Goal: Information Seeking & Learning: Learn about a topic

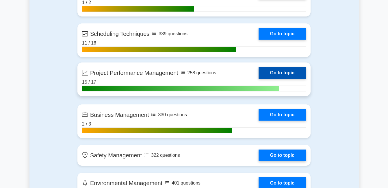
scroll to position [1359, 0]
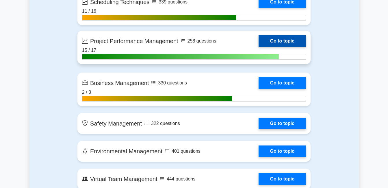
click at [276, 40] on link "Go to topic" at bounding box center [282, 41] width 47 height 12
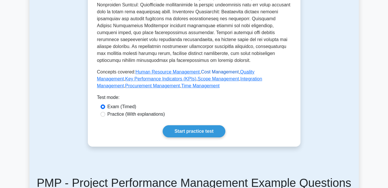
scroll to position [260, 0]
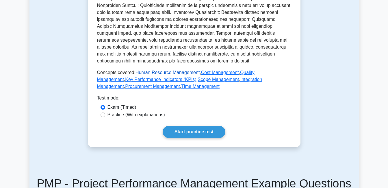
click at [179, 71] on link "Human Resource Management" at bounding box center [168, 72] width 64 height 5
click at [214, 73] on link "Cost Management" at bounding box center [220, 72] width 38 height 5
click at [181, 86] on link "Time Management" at bounding box center [200, 86] width 38 height 5
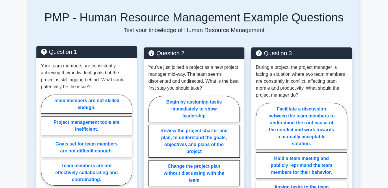
scroll to position [405, 0]
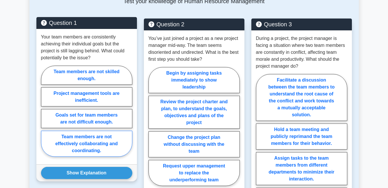
click at [51, 142] on label "Team members are not effectively collaborating and coordinating." at bounding box center [86, 144] width 91 height 26
click at [45, 115] on input "Team members are not effectively collaborating and coordinating." at bounding box center [43, 113] width 4 height 4
radio input "true"
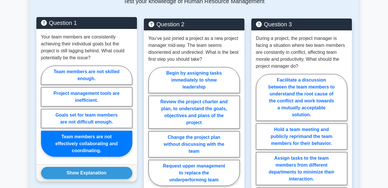
scroll to position [434, 0]
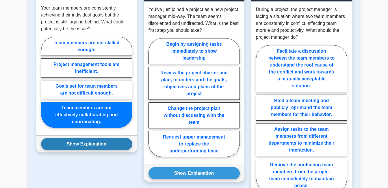
click at [56, 143] on button "Show Explanation" at bounding box center [86, 144] width 91 height 12
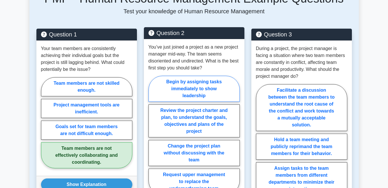
scroll to position [405, 0]
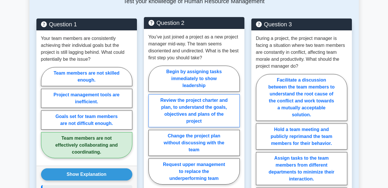
click at [158, 113] on label "Review the project charter and plan, to understand the goals, objectives and pl…" at bounding box center [194, 110] width 91 height 33
click at [152, 125] on input "Review the project charter and plan, to understand the goals, objectives and pl…" at bounding box center [151, 127] width 4 height 4
radio input "true"
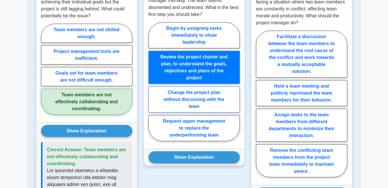
scroll to position [463, 0]
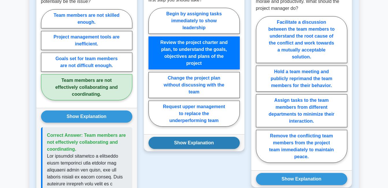
click at [159, 142] on button "Show Explanation" at bounding box center [194, 143] width 91 height 12
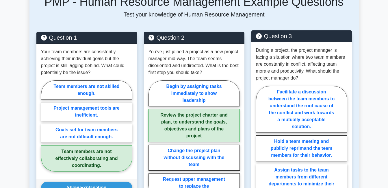
scroll to position [405, 0]
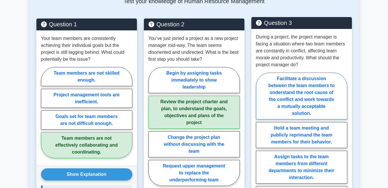
click at [272, 107] on label "Facilitate a discussion between the team members to understand the root cause o…" at bounding box center [301, 96] width 91 height 47
click at [260, 146] on input "Facilitate a discussion between the team members to understand the root cause o…" at bounding box center [258, 148] width 4 height 4
radio input "true"
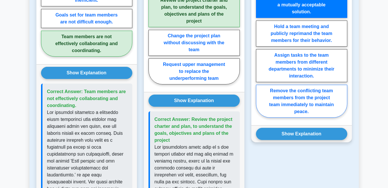
scroll to position [520, 0]
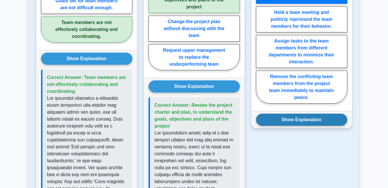
click at [284, 117] on button "Show Explanation" at bounding box center [301, 120] width 91 height 12
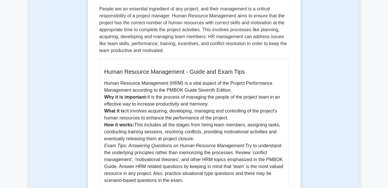
scroll to position [0, 0]
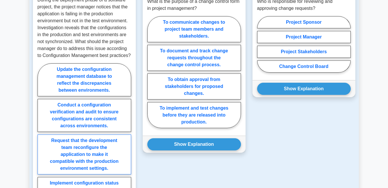
scroll to position [463, 0]
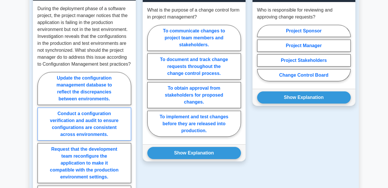
click at [119, 114] on label "Conduct a configuration verification and audit to ensure configurations are con…" at bounding box center [85, 124] width 94 height 33
click at [41, 145] on input "Conduct a configuration verification and audit to ensure configurations are con…" at bounding box center [40, 147] width 4 height 4
radio input "true"
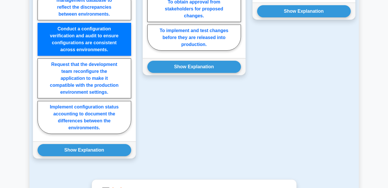
scroll to position [549, 0]
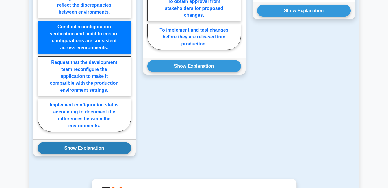
click at [83, 149] on button "Show Explanation" at bounding box center [85, 148] width 94 height 12
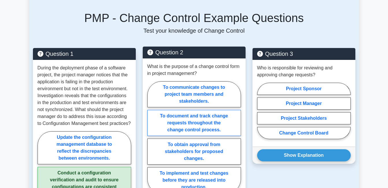
scroll to position [434, 0]
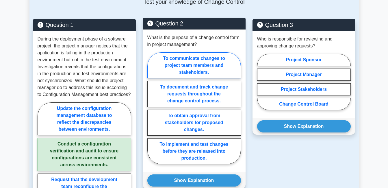
click at [161, 69] on label "To communicate changes to project team members and stakeholders." at bounding box center [194, 65] width 94 height 26
click at [151, 108] on input "To communicate changes to project team members and stakeholders." at bounding box center [149, 110] width 4 height 4
radio input "true"
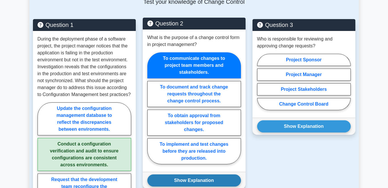
click at [186, 180] on button "Show Explanation" at bounding box center [194, 180] width 94 height 12
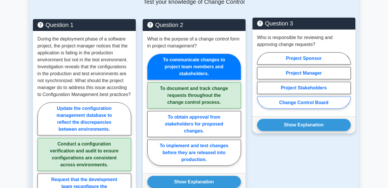
click at [298, 103] on label "Change Control Board" at bounding box center [304, 103] width 94 height 12
click at [261, 84] on input "Change Control Board" at bounding box center [259, 82] width 4 height 4
radio input "true"
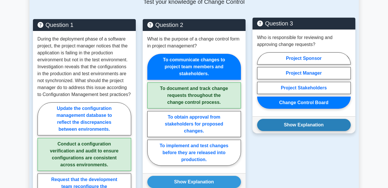
click at [298, 126] on button "Show Explanation" at bounding box center [304, 125] width 94 height 12
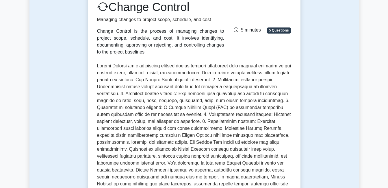
scroll to position [29, 0]
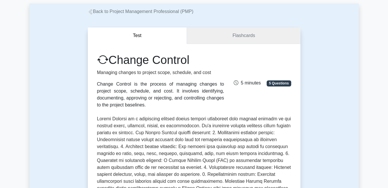
click at [241, 39] on link "Flashcards" at bounding box center [243, 35] width 113 height 16
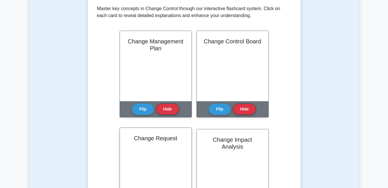
scroll to position [116, 0]
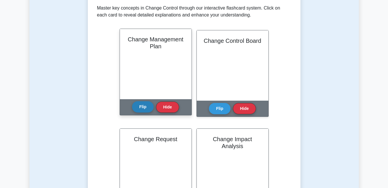
click at [143, 109] on button "Flip" at bounding box center [143, 106] width 22 height 11
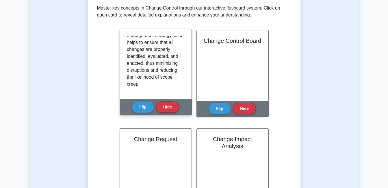
scroll to position [149, 0]
click at [142, 108] on button "Flip" at bounding box center [143, 106] width 22 height 11
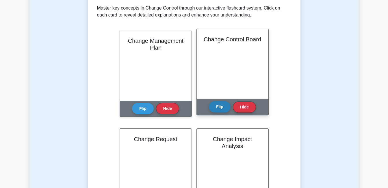
click at [218, 108] on button "Flip" at bounding box center [220, 106] width 22 height 11
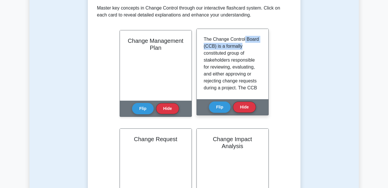
drag, startPoint x: 262, startPoint y: 42, endPoint x: 262, endPoint y: 46, distance: 3.5
click at [262, 46] on div "The Change Control Board (CCB) is a formally constituted group of stakeholders …" at bounding box center [233, 64] width 72 height 70
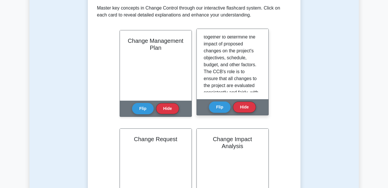
scroll to position [96, 0]
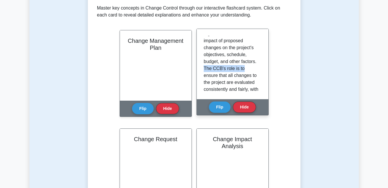
drag, startPoint x: 262, startPoint y: 67, endPoint x: 263, endPoint y: 73, distance: 5.6
click at [263, 73] on div "The Change Control Board (CCB) is a formally constituted group of stakeholders …" at bounding box center [233, 64] width 72 height 70
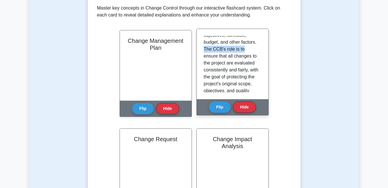
scroll to position [126, 0]
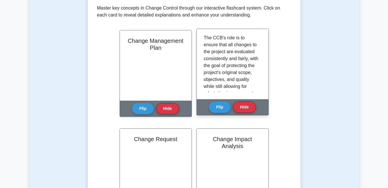
click at [243, 65] on p "The Change Control Board (CCB) is a formally constituted group of stakeholders …" at bounding box center [232, 10] width 56 height 201
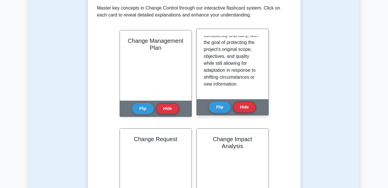
scroll to position [163, 0]
click at [218, 108] on button "Flip" at bounding box center [220, 106] width 22 height 11
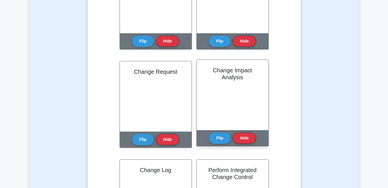
scroll to position [202, 0]
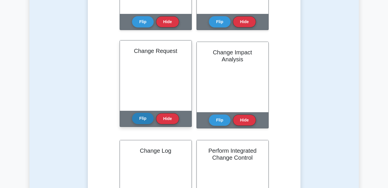
click at [146, 118] on button "Flip" at bounding box center [143, 118] width 22 height 11
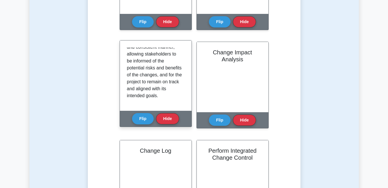
scroll to position [163, 0]
click at [141, 117] on button "Flip" at bounding box center [143, 118] width 22 height 11
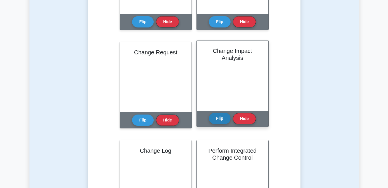
click at [222, 118] on button "Flip" at bounding box center [220, 118] width 22 height 11
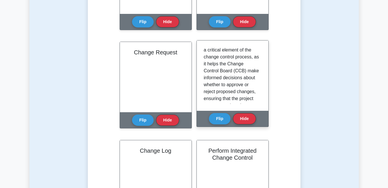
scroll to position [113, 0]
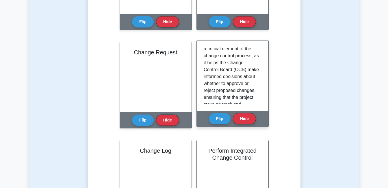
drag, startPoint x: 259, startPoint y: 87, endPoint x: 260, endPoint y: 92, distance: 4.5
click at [260, 92] on div "Change Impact Analysis is the process of evaluating the potential effects of a …" at bounding box center [233, 75] width 58 height 56
drag, startPoint x: 262, startPoint y: 90, endPoint x: 261, endPoint y: 96, distance: 6.0
click at [261, 96] on div "Change Impact Analysis is the process of evaluating the potential effects of a …" at bounding box center [233, 75] width 72 height 70
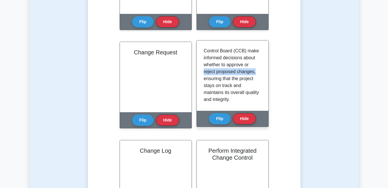
scroll to position [142, 0]
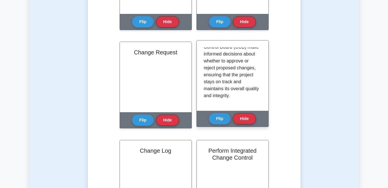
click at [217, 82] on p "Change Impact Analysis is the process of evaluating the potential effects of a …" at bounding box center [232, 5] width 56 height 187
click at [223, 120] on button "Flip" at bounding box center [220, 118] width 22 height 11
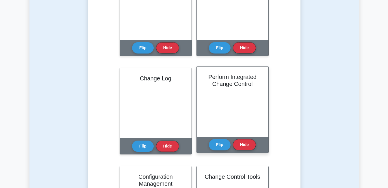
scroll to position [289, 0]
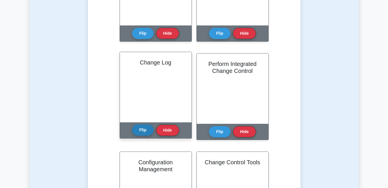
click at [147, 132] on button "Flip" at bounding box center [143, 129] width 22 height 11
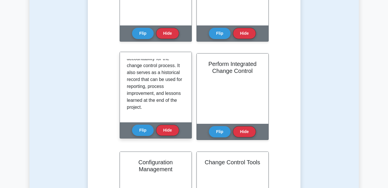
scroll to position [177, 0]
click at [145, 130] on button "Flip" at bounding box center [143, 129] width 22 height 11
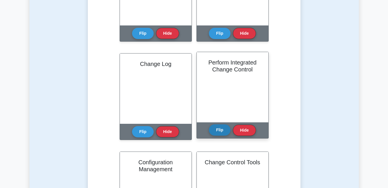
click at [218, 130] on button "Flip" at bounding box center [220, 129] width 22 height 11
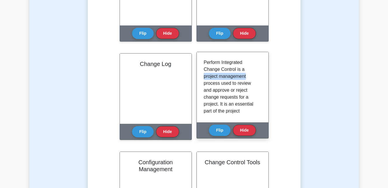
drag, startPoint x: 262, startPoint y: 67, endPoint x: 262, endPoint y: 77, distance: 10.1
click at [262, 77] on div "Perform Integrated Change Control is a project management process used to revie…" at bounding box center [233, 87] width 72 height 70
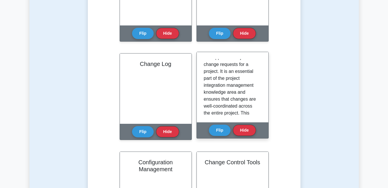
drag, startPoint x: 262, startPoint y: 77, endPoint x: 263, endPoint y: 80, distance: 3.2
click at [263, 80] on div "Perform Integrated Change Control is a project management process used to revie…" at bounding box center [233, 87] width 72 height 70
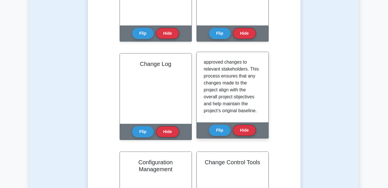
scroll to position [163, 0]
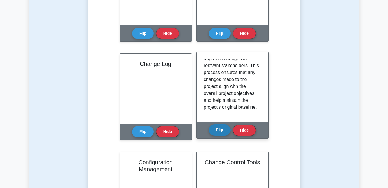
click at [221, 132] on button "Flip" at bounding box center [220, 129] width 22 height 11
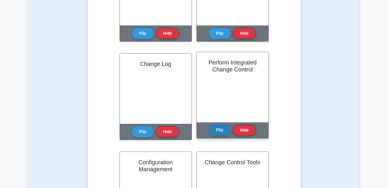
click at [221, 132] on button "Flip" at bounding box center [220, 129] width 22 height 11
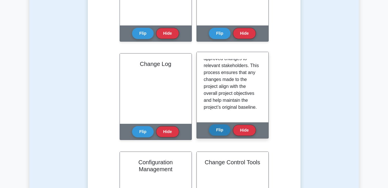
click at [221, 129] on button "Flip" at bounding box center [220, 129] width 22 height 11
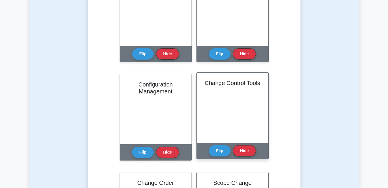
scroll to position [376, 0]
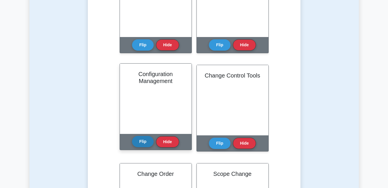
click at [142, 141] on button "Flip" at bounding box center [143, 141] width 22 height 11
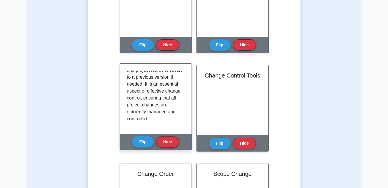
scroll to position [177, 0]
click at [145, 142] on button "Flip" at bounding box center [143, 141] width 22 height 11
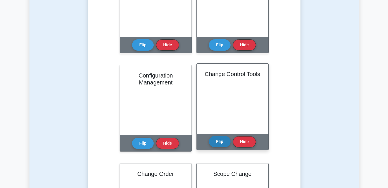
click at [222, 143] on button "Flip" at bounding box center [220, 141] width 22 height 11
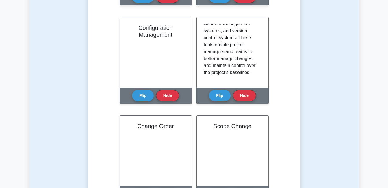
scroll to position [434, 0]
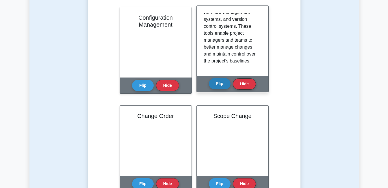
click at [220, 86] on button "Flip" at bounding box center [220, 83] width 22 height 11
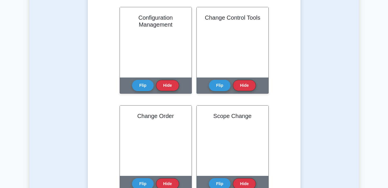
scroll to position [492, 0]
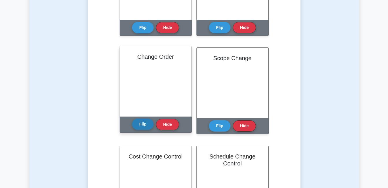
click at [146, 123] on button "Flip" at bounding box center [143, 124] width 22 height 11
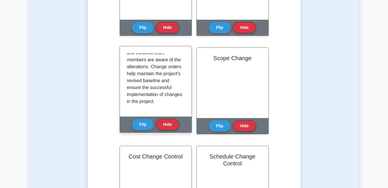
scroll to position [170, 0]
click at [144, 126] on button "Flip" at bounding box center [143, 124] width 22 height 11
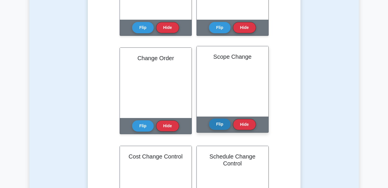
click at [218, 127] on button "Flip" at bounding box center [220, 124] width 22 height 11
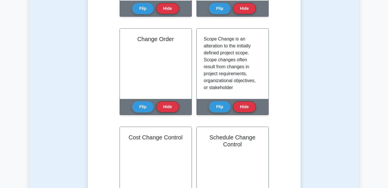
scroll to position [520, 0]
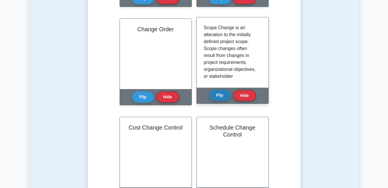
click at [221, 97] on button "Flip" at bounding box center [220, 95] width 22 height 11
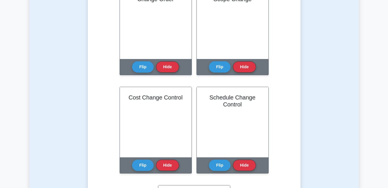
scroll to position [578, 0]
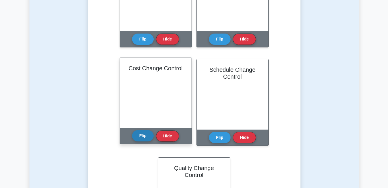
click at [137, 135] on button "Flip" at bounding box center [143, 135] width 22 height 11
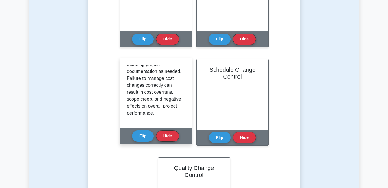
scroll to position [170, 0]
click at [141, 135] on button "Flip" at bounding box center [143, 135] width 22 height 11
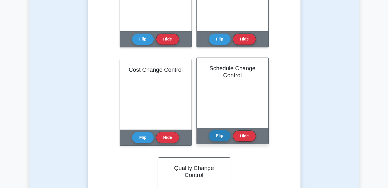
click at [214, 134] on button "Flip" at bounding box center [220, 135] width 22 height 11
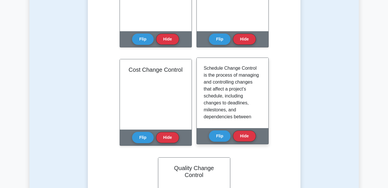
drag, startPoint x: 262, startPoint y: 72, endPoint x: 261, endPoint y: 77, distance: 4.9
click at [261, 77] on div "Schedule Change Control is the process of managing and controlling changes that…" at bounding box center [233, 93] width 72 height 70
drag, startPoint x: 262, startPoint y: 72, endPoint x: 261, endPoint y: 77, distance: 4.9
click at [261, 77] on div "Schedule Change Control is the process of managing and controlling changes that…" at bounding box center [233, 93] width 72 height 70
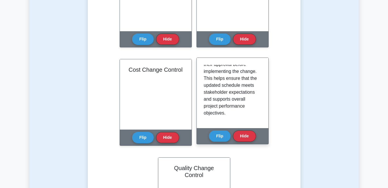
scroll to position [219, 0]
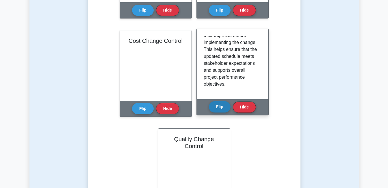
click at [214, 109] on button "Flip" at bounding box center [220, 106] width 22 height 11
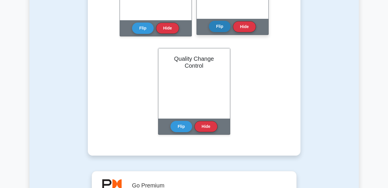
scroll to position [694, 0]
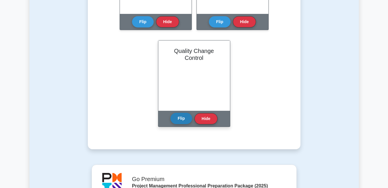
click at [182, 118] on button "Flip" at bounding box center [182, 118] width 22 height 11
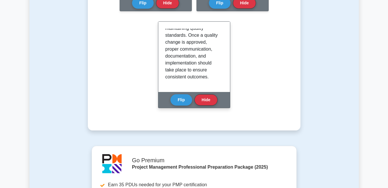
scroll to position [723, 0]
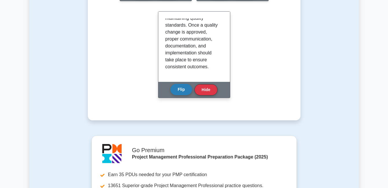
click at [184, 89] on button "Flip" at bounding box center [182, 89] width 22 height 11
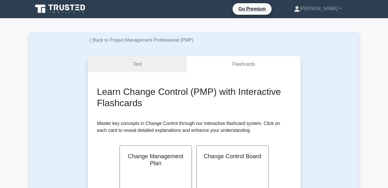
scroll to position [0, 0]
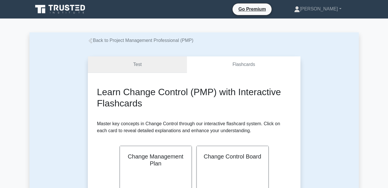
click at [148, 66] on link "Test" at bounding box center [137, 64] width 99 height 16
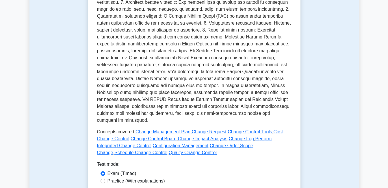
scroll to position [260, 0]
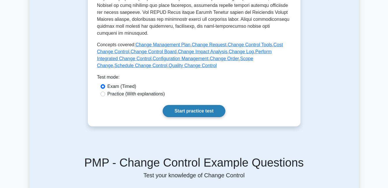
click at [197, 107] on link "Start practice test" at bounding box center [194, 111] width 63 height 12
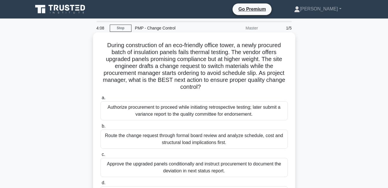
scroll to position [29, 0]
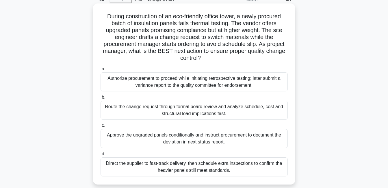
click at [138, 118] on div "Route the change request through formal board review and analyze schedule, cost…" at bounding box center [194, 110] width 187 height 19
click at [101, 99] on input "b. Route the change request through formal board review and analyze schedule, c…" at bounding box center [101, 97] width 0 height 4
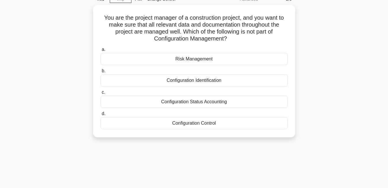
scroll to position [0, 0]
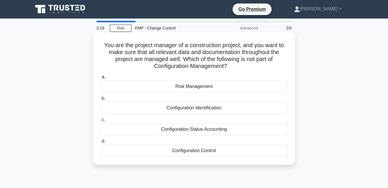
click at [186, 85] on div "Risk Management" at bounding box center [194, 86] width 187 height 12
click at [101, 79] on input "a. Risk Management" at bounding box center [101, 77] width 0 height 4
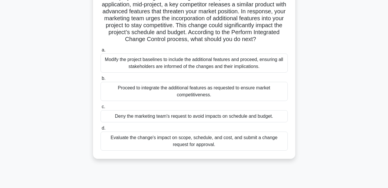
scroll to position [58, 0]
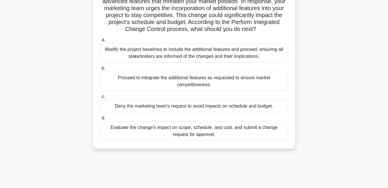
click at [156, 136] on div "Evaluate the change's impact on scope, schedule, and cost, and submit a change …" at bounding box center [194, 130] width 187 height 19
click at [101, 120] on input "d. Evaluate the change's impact on scope, schedule, and cost, and submit a chan…" at bounding box center [101, 118] width 0 height 4
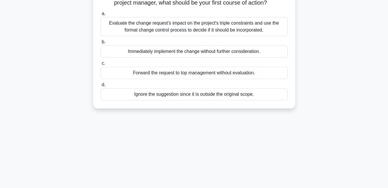
scroll to position [0, 0]
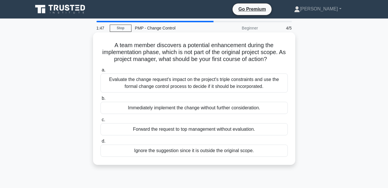
click at [126, 86] on div "Evaluate the change request's impact on the project's triple constraints and us…" at bounding box center [194, 82] width 187 height 19
click at [101, 72] on input "a. Evaluate the change request's impact on the project's triple constraints and…" at bounding box center [101, 70] width 0 height 4
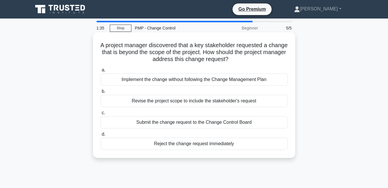
click at [164, 125] on div "Submit the change request to the Change Control Board" at bounding box center [194, 122] width 187 height 12
click at [101, 115] on input "c. Submit the change request to the Change Control Board" at bounding box center [101, 113] width 0 height 4
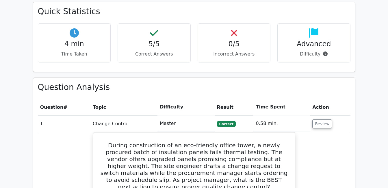
scroll to position [347, 0]
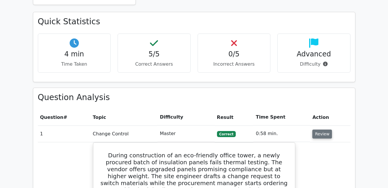
click at [322, 130] on button "Review" at bounding box center [323, 134] width 20 height 9
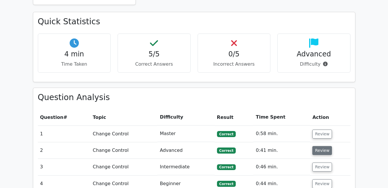
click at [318, 146] on button "Review" at bounding box center [323, 150] width 20 height 9
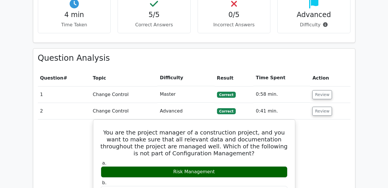
scroll to position [376, 0]
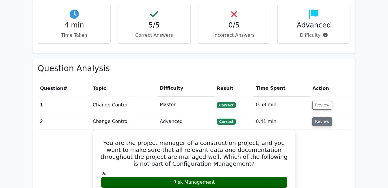
click at [322, 117] on button "Review" at bounding box center [323, 121] width 20 height 9
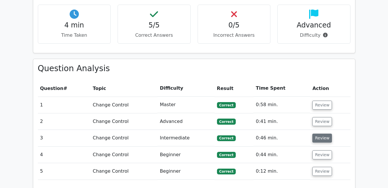
click at [325, 134] on button "Review" at bounding box center [323, 138] width 20 height 9
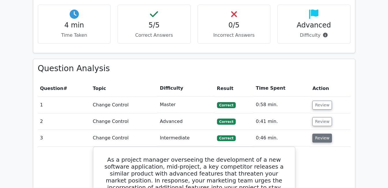
click at [318, 134] on button "Review" at bounding box center [323, 138] width 20 height 9
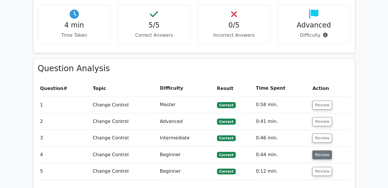
click at [317, 150] on button "Review" at bounding box center [323, 154] width 20 height 9
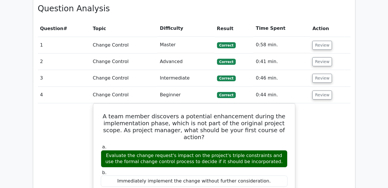
scroll to position [434, 0]
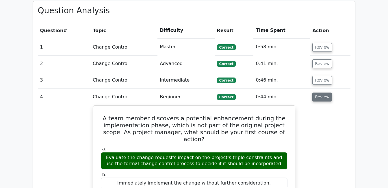
click at [315, 93] on button "Review" at bounding box center [323, 97] width 20 height 9
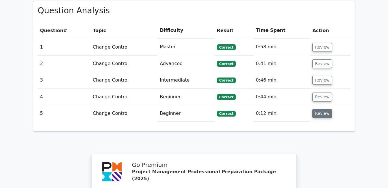
click at [322, 109] on button "Review" at bounding box center [323, 113] width 20 height 9
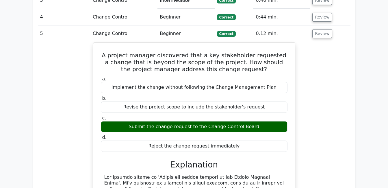
scroll to position [463, 0]
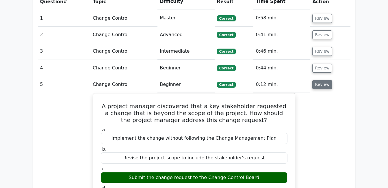
click at [322, 80] on button "Review" at bounding box center [323, 84] width 20 height 9
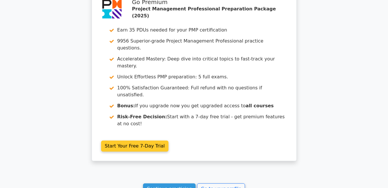
scroll to position [599, 0]
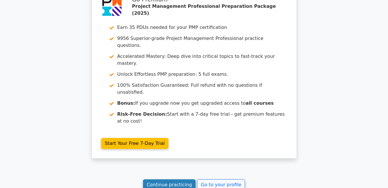
click at [170, 179] on link "Continue practicing" at bounding box center [169, 184] width 53 height 11
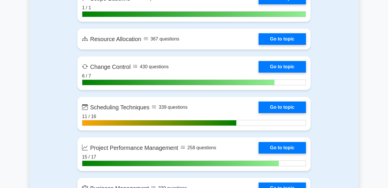
scroll to position [1243, 0]
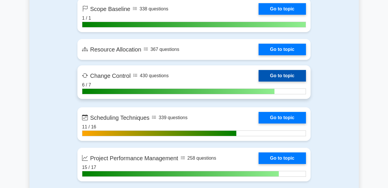
click at [272, 77] on link "Go to topic" at bounding box center [282, 76] width 47 height 12
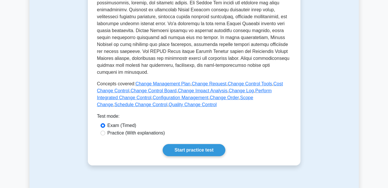
scroll to position [231, 0]
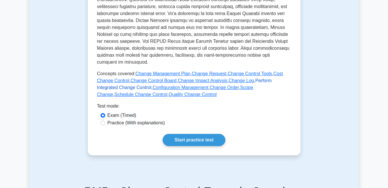
click at [272, 80] on link "Perform Integrated Change Control" at bounding box center [184, 84] width 175 height 12
click at [244, 74] on link "Change Control Tools" at bounding box center [250, 73] width 45 height 5
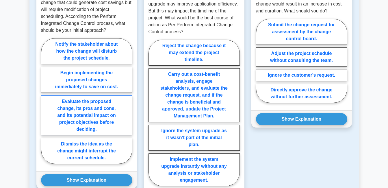
scroll to position [578, 0]
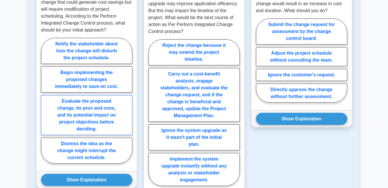
click at [116, 98] on label "Evaluate the proposed change, its pros and cons, and its potential impact on pr…" at bounding box center [86, 115] width 91 height 40
click at [45, 101] on input "Evaluate the proposed change, its pros and cons, and its potential impact on pr…" at bounding box center [43, 103] width 4 height 4
radio input "true"
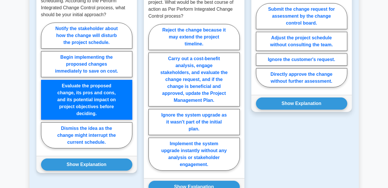
scroll to position [607, 0]
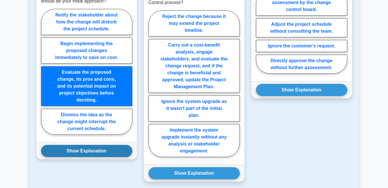
click at [89, 145] on button "Show Explanation" at bounding box center [86, 151] width 91 height 12
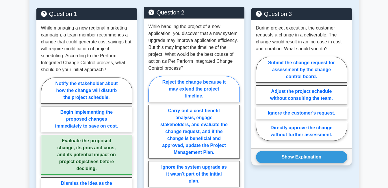
scroll to position [549, 0]
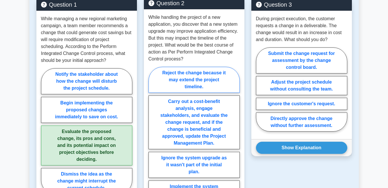
click at [150, 96] on label "Carry out a cost-benefit analysis, engage stakeholders, and evaluate the change…" at bounding box center [194, 122] width 91 height 54
click at [150, 140] on input "Carry out a cost-benefit analysis, engage stakeholders, and evaluate the change…" at bounding box center [151, 142] width 4 height 4
radio input "true"
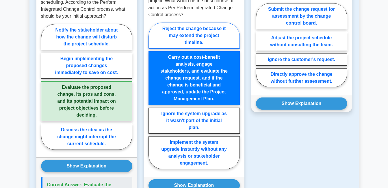
scroll to position [607, 0]
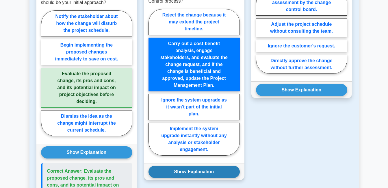
click at [182, 166] on button "Show Explanation" at bounding box center [194, 172] width 91 height 12
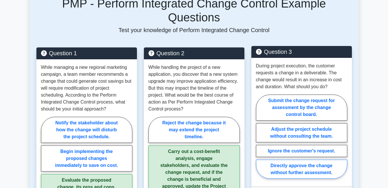
scroll to position [492, 0]
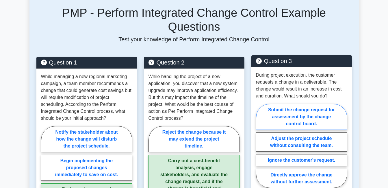
click at [265, 104] on label "Submit the change request for assessment by the change control board." at bounding box center [301, 117] width 91 height 26
click at [260, 146] on input "Submit the change request for assessment by the change control board." at bounding box center [258, 148] width 4 height 4
radio input "true"
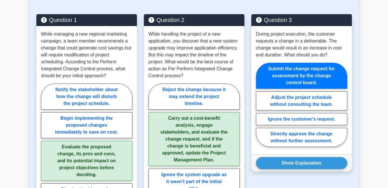
scroll to position [549, 0]
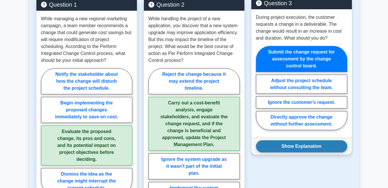
click at [280, 140] on button "Show Explanation" at bounding box center [301, 146] width 91 height 12
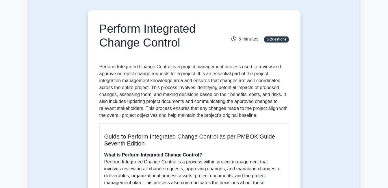
scroll to position [0, 0]
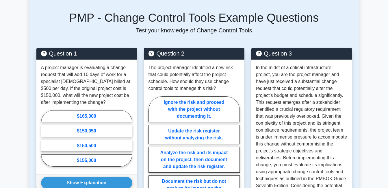
scroll to position [520, 0]
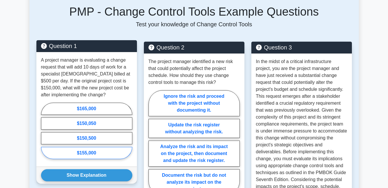
click at [98, 147] on label "$155,000" at bounding box center [86, 153] width 91 height 12
click at [45, 134] on input "$155,000" at bounding box center [43, 133] width 4 height 4
radio input "true"
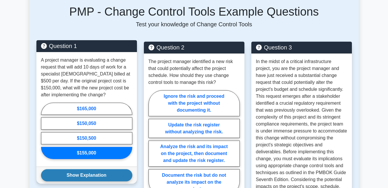
click at [90, 169] on button "Show Explanation" at bounding box center [86, 175] width 91 height 12
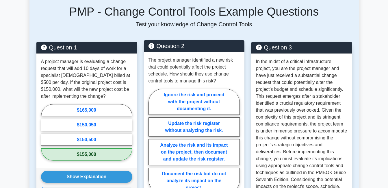
scroll to position [549, 0]
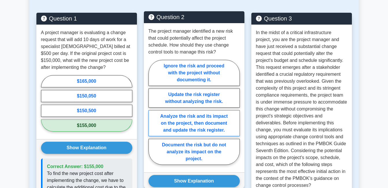
click at [154, 116] on label "Analyze the risk and its impact on the project, then document and update the ri…" at bounding box center [194, 123] width 91 height 26
click at [152, 116] on input "Analyze the risk and its impact on the project, then document and update the ri…" at bounding box center [151, 114] width 4 height 4
radio input "true"
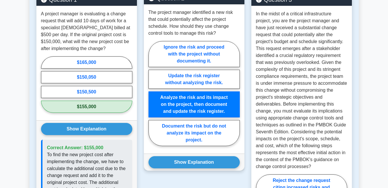
scroll to position [578, 0]
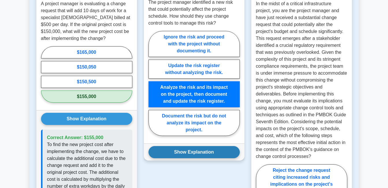
click at [174, 146] on button "Show Explanation" at bounding box center [194, 152] width 91 height 12
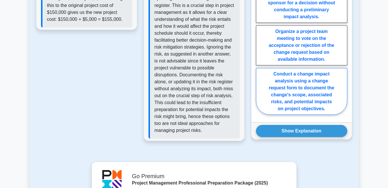
scroll to position [810, 0]
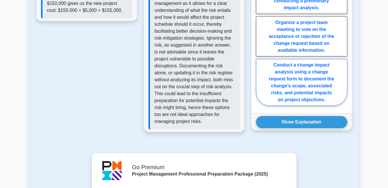
click at [333, 67] on label "Conduct a change impact analysis using a change request form to document the ch…" at bounding box center [301, 82] width 91 height 47
click at [260, 22] on input "Conduct a change impact analysis using a change request form to document the ch…" at bounding box center [258, 21] width 4 height 4
radio input "true"
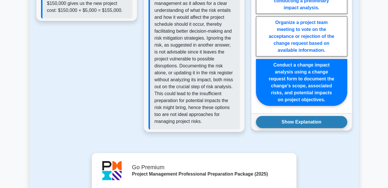
click at [300, 116] on button "Show Explanation" at bounding box center [301, 122] width 91 height 12
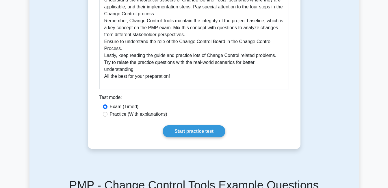
scroll to position [318, 0]
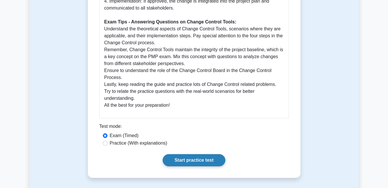
click at [181, 154] on link "Start practice test" at bounding box center [194, 160] width 63 height 12
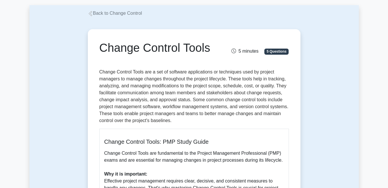
scroll to position [0, 0]
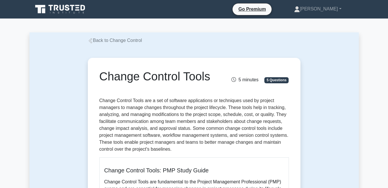
click at [108, 40] on link "Back to Change Control" at bounding box center [115, 40] width 54 height 5
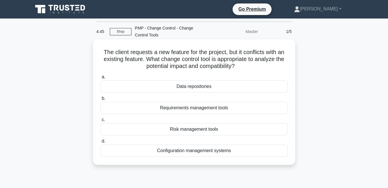
click at [179, 150] on div "Configuration management systems" at bounding box center [194, 151] width 187 height 12
click at [219, 149] on div "Configuration management systems" at bounding box center [194, 151] width 187 height 12
click at [101, 143] on input "d. Configuration management systems" at bounding box center [101, 141] width 0 height 4
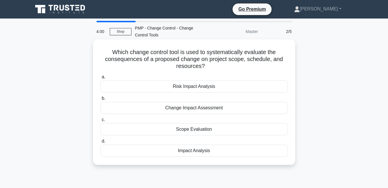
click at [187, 87] on div "Risk Impact Analysis" at bounding box center [194, 86] width 187 height 12
click at [101, 79] on input "a. Risk Impact Analysis" at bounding box center [101, 77] width 0 height 4
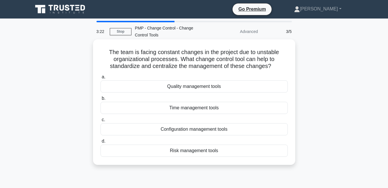
click at [186, 131] on div "Configuration management tools" at bounding box center [194, 129] width 187 height 12
click at [101, 122] on input "c. Configuration management tools" at bounding box center [101, 120] width 0 height 4
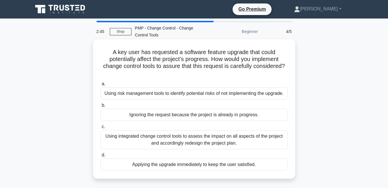
click at [227, 95] on div "Using risk management tools to identify potential risks of not implementing the…" at bounding box center [194, 93] width 187 height 12
click at [101, 86] on input "a. Using risk management tools to identify potential risks of not implementing …" at bounding box center [101, 84] width 0 height 4
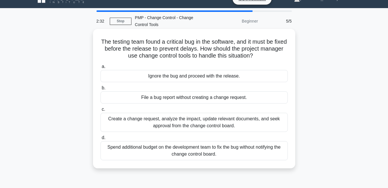
scroll to position [29, 0]
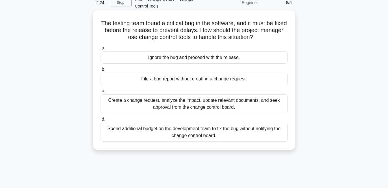
click at [133, 107] on div "Create a change request, analyze the impact, update relevant documents, and see…" at bounding box center [194, 103] width 187 height 19
click at [101, 93] on input "c. Create a change request, analyze the impact, update relevant documents, and …" at bounding box center [101, 91] width 0 height 4
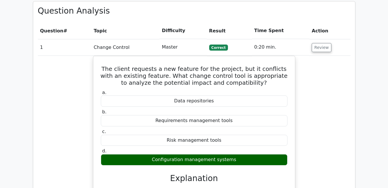
scroll to position [434, 0]
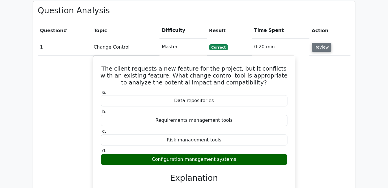
click at [319, 43] on button "Review" at bounding box center [322, 47] width 20 height 9
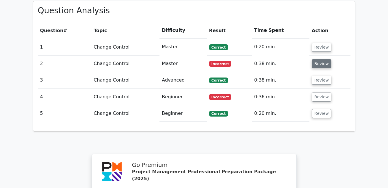
click at [319, 59] on button "Review" at bounding box center [322, 63] width 20 height 9
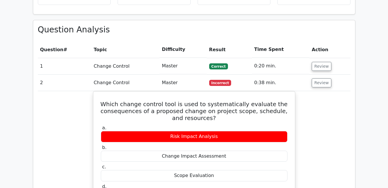
scroll to position [405, 0]
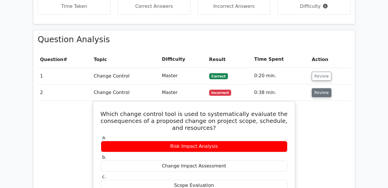
click at [319, 88] on button "Review" at bounding box center [322, 92] width 20 height 9
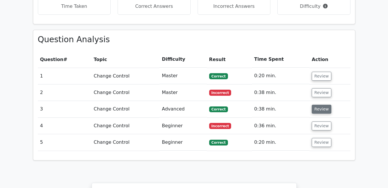
click at [323, 105] on button "Review" at bounding box center [322, 109] width 20 height 9
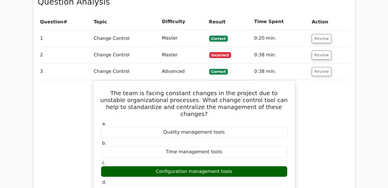
scroll to position [434, 0]
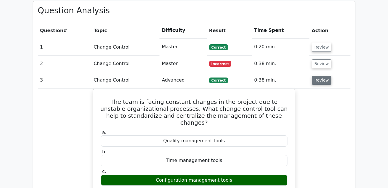
click at [317, 76] on button "Review" at bounding box center [322, 80] width 20 height 9
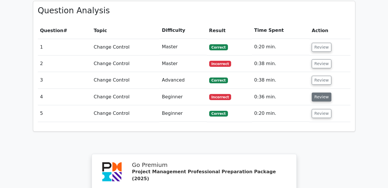
click at [319, 93] on button "Review" at bounding box center [322, 97] width 20 height 9
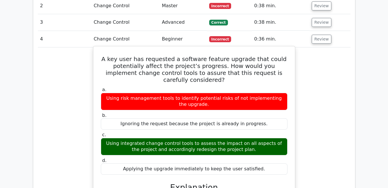
scroll to position [463, 0]
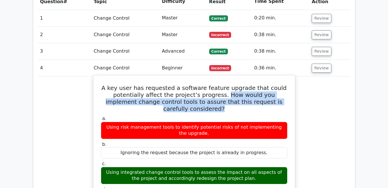
drag, startPoint x: 289, startPoint y: 74, endPoint x: 213, endPoint y: 69, distance: 76.8
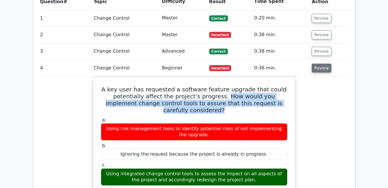
click at [319, 64] on button "Review" at bounding box center [322, 68] width 20 height 9
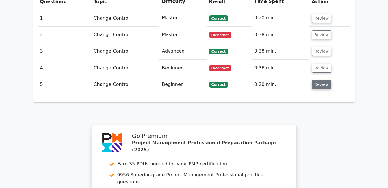
click at [318, 80] on button "Review" at bounding box center [322, 84] width 20 height 9
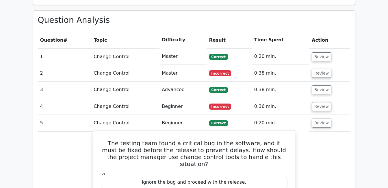
scroll to position [434, 0]
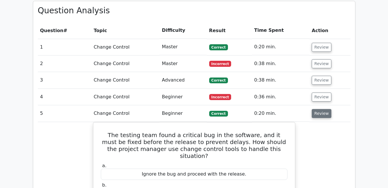
click at [325, 109] on button "Review" at bounding box center [322, 113] width 20 height 9
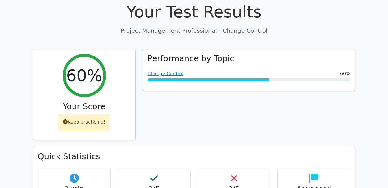
scroll to position [0, 0]
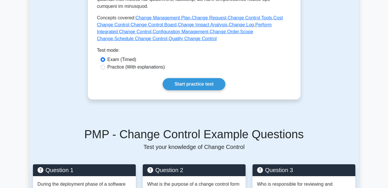
scroll to position [231, 0]
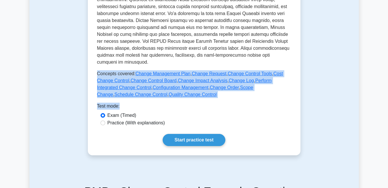
drag, startPoint x: 163, startPoint y: 98, endPoint x: 96, endPoint y: 74, distance: 71.2
copy div "Concepts covered: Change Management Plan , Change Request , Change Control Tool…"
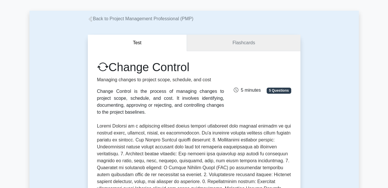
scroll to position [58, 0]
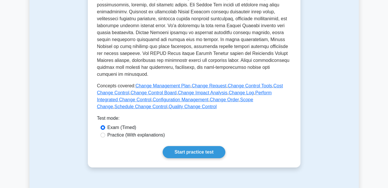
scroll to position [231, 0]
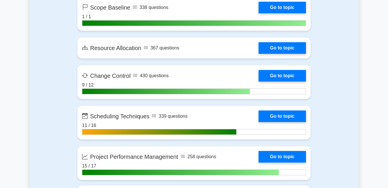
scroll to position [1243, 0]
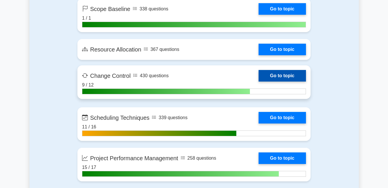
click at [292, 75] on link "Go to topic" at bounding box center [282, 76] width 47 height 12
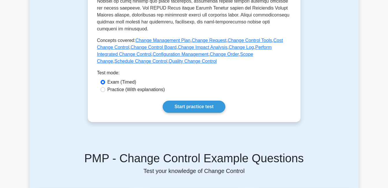
scroll to position [231, 0]
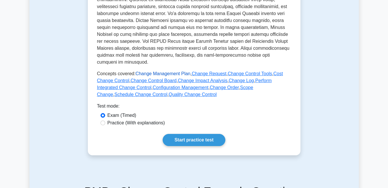
click at [155, 73] on link "Change Management Plan" at bounding box center [163, 73] width 55 height 5
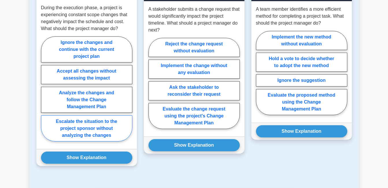
scroll to position [520, 0]
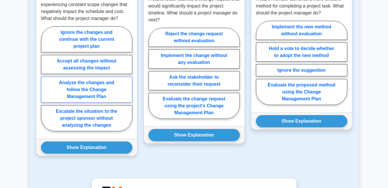
click at [120, 92] on label "Analyze the changes and follow the Change Management Plan" at bounding box center [86, 90] width 91 height 26
click at [45, 82] on input "Analyze the changes and follow the Change Management Plan" at bounding box center [43, 81] width 4 height 4
radio input "true"
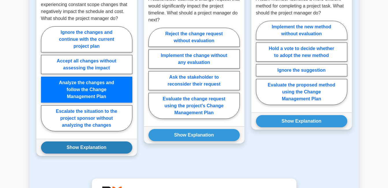
click at [80, 143] on button "Show Explanation" at bounding box center [86, 147] width 91 height 12
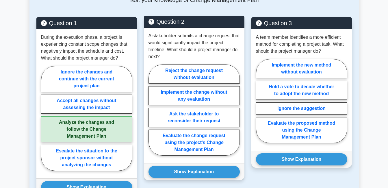
scroll to position [492, 0]
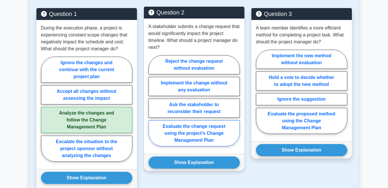
click at [224, 138] on label "Evaluate the change request using the project's Change Management Plan" at bounding box center [194, 133] width 91 height 26
click at [152, 104] on input "Evaluate the change request using the project's Change Management Plan" at bounding box center [151, 103] width 4 height 4
radio input "true"
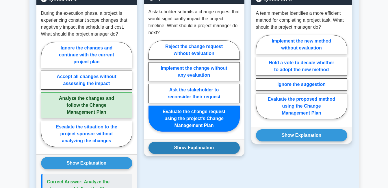
scroll to position [520, 0]
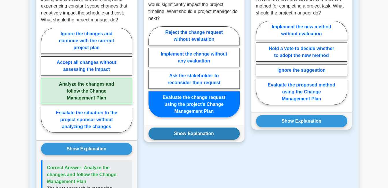
click at [206, 135] on button "Show Explanation" at bounding box center [194, 134] width 91 height 12
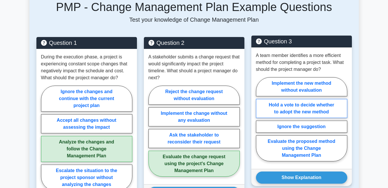
scroll to position [492, 0]
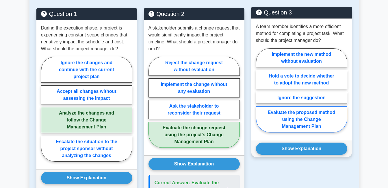
click at [267, 121] on label "Evaluate the proposed method using the Change Management Plan" at bounding box center [301, 119] width 91 height 26
click at [260, 94] on input "Evaluate the proposed method using the Change Management Plan" at bounding box center [258, 92] width 4 height 4
radio input "true"
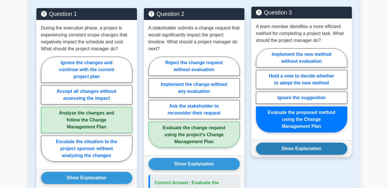
click at [277, 147] on button "Show Explanation" at bounding box center [301, 149] width 91 height 12
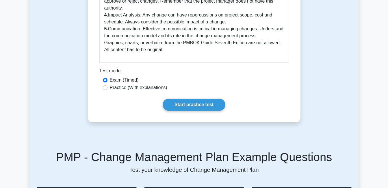
scroll to position [318, 0]
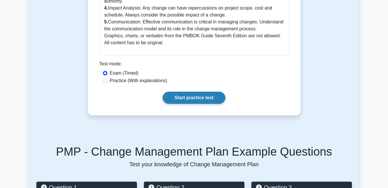
click at [191, 102] on link "Start practice test" at bounding box center [194, 98] width 63 height 12
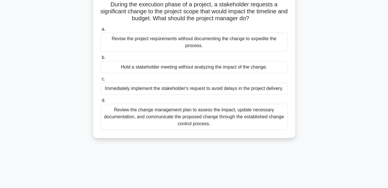
scroll to position [58, 0]
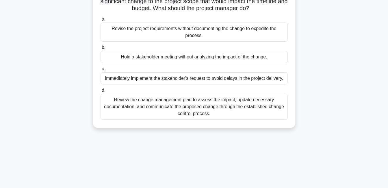
click at [125, 115] on div "Review the change management plan to assess the impact, update necessary docume…" at bounding box center [194, 107] width 187 height 26
click at [101, 92] on input "d. Review the change management plan to assess the impact, update necessary doc…" at bounding box center [101, 90] width 0 height 4
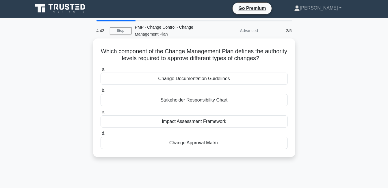
scroll to position [0, 0]
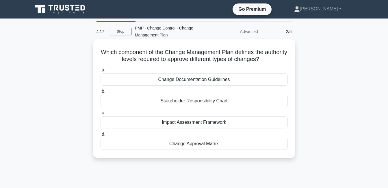
click at [192, 146] on div "Change Approval Matrix" at bounding box center [194, 144] width 187 height 12
click at [101, 136] on input "d. Change Approval Matrix" at bounding box center [101, 134] width 0 height 4
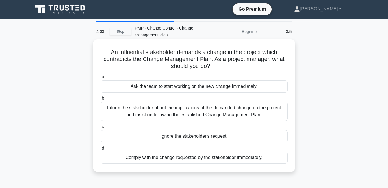
click at [114, 115] on div "Inform the stakeholder about the implications of the demanded change on the pro…" at bounding box center [194, 111] width 187 height 19
click at [101, 100] on input "b. Inform the stakeholder about the implications of the demanded change on the …" at bounding box center [101, 99] width 0 height 4
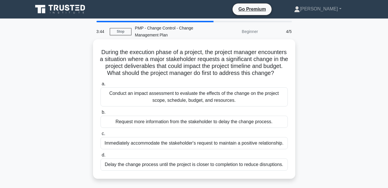
click at [119, 106] on div "Conduct an impact assessment to evaluate the effects of the change on the proje…" at bounding box center [194, 96] width 187 height 19
click at [101, 86] on input "a. Conduct an impact assessment to evaluate the effects of the change on the pr…" at bounding box center [101, 84] width 0 height 4
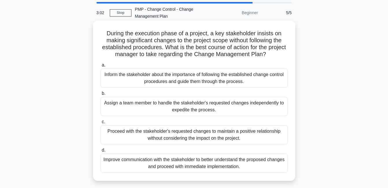
scroll to position [29, 0]
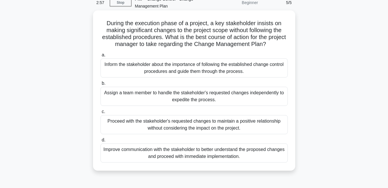
click at [180, 73] on div "Inform the stakeholder about the importance of following the established change…" at bounding box center [194, 67] width 187 height 19
click at [101, 57] on input "a. Inform the stakeholder about the importance of following the established cha…" at bounding box center [101, 55] width 0 height 4
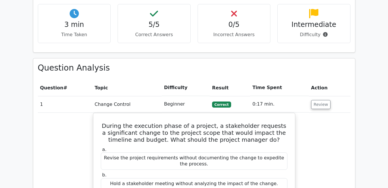
scroll to position [376, 0]
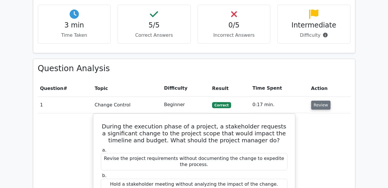
click at [324, 101] on button "Review" at bounding box center [321, 105] width 20 height 9
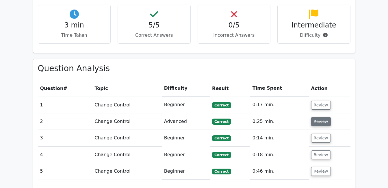
click at [322, 117] on button "Review" at bounding box center [321, 121] width 20 height 9
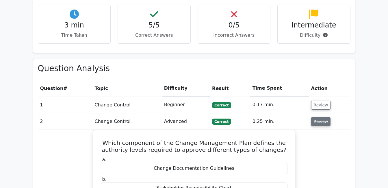
click at [319, 117] on button "Review" at bounding box center [321, 121] width 20 height 9
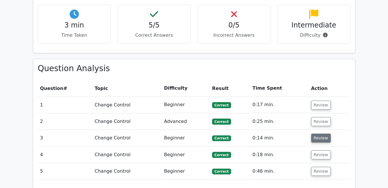
click at [316, 134] on button "Review" at bounding box center [321, 138] width 20 height 9
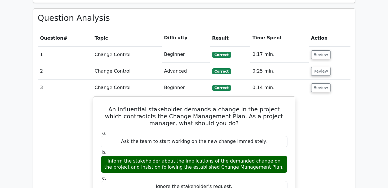
scroll to position [434, 0]
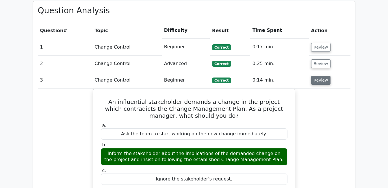
click at [319, 76] on button "Review" at bounding box center [321, 80] width 20 height 9
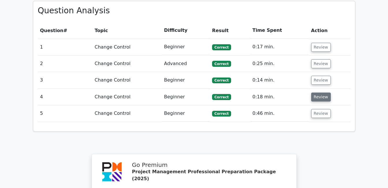
click at [320, 93] on button "Review" at bounding box center [321, 97] width 20 height 9
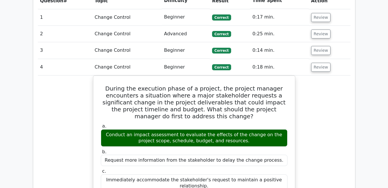
scroll to position [463, 0]
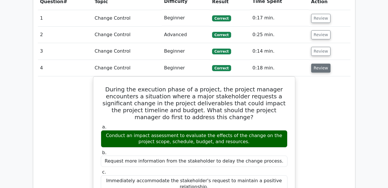
click at [323, 64] on button "Review" at bounding box center [321, 68] width 20 height 9
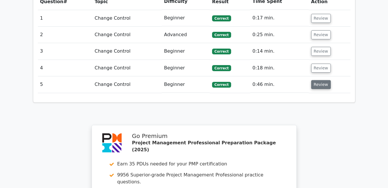
click at [320, 80] on button "Review" at bounding box center [321, 84] width 20 height 9
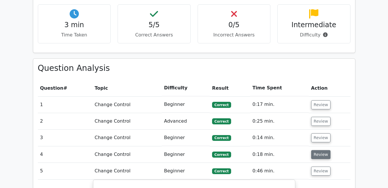
scroll to position [376, 0]
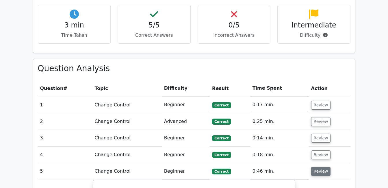
click at [316, 167] on button "Review" at bounding box center [321, 171] width 20 height 9
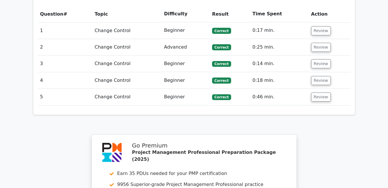
scroll to position [368, 0]
